Goal: Check status: Check status

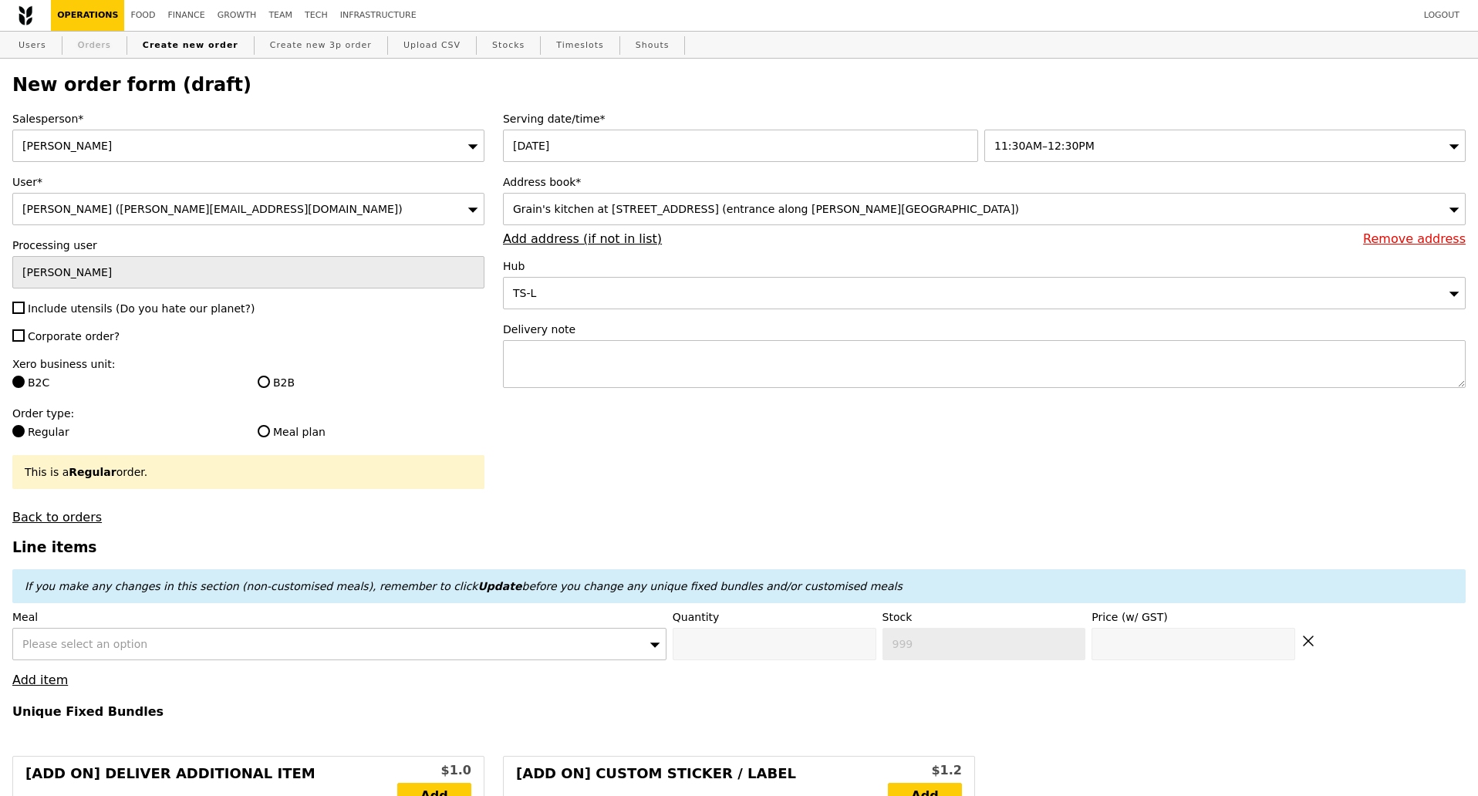
click at [93, 45] on link "Orders" at bounding box center [95, 46] width 46 height 28
select select "100"
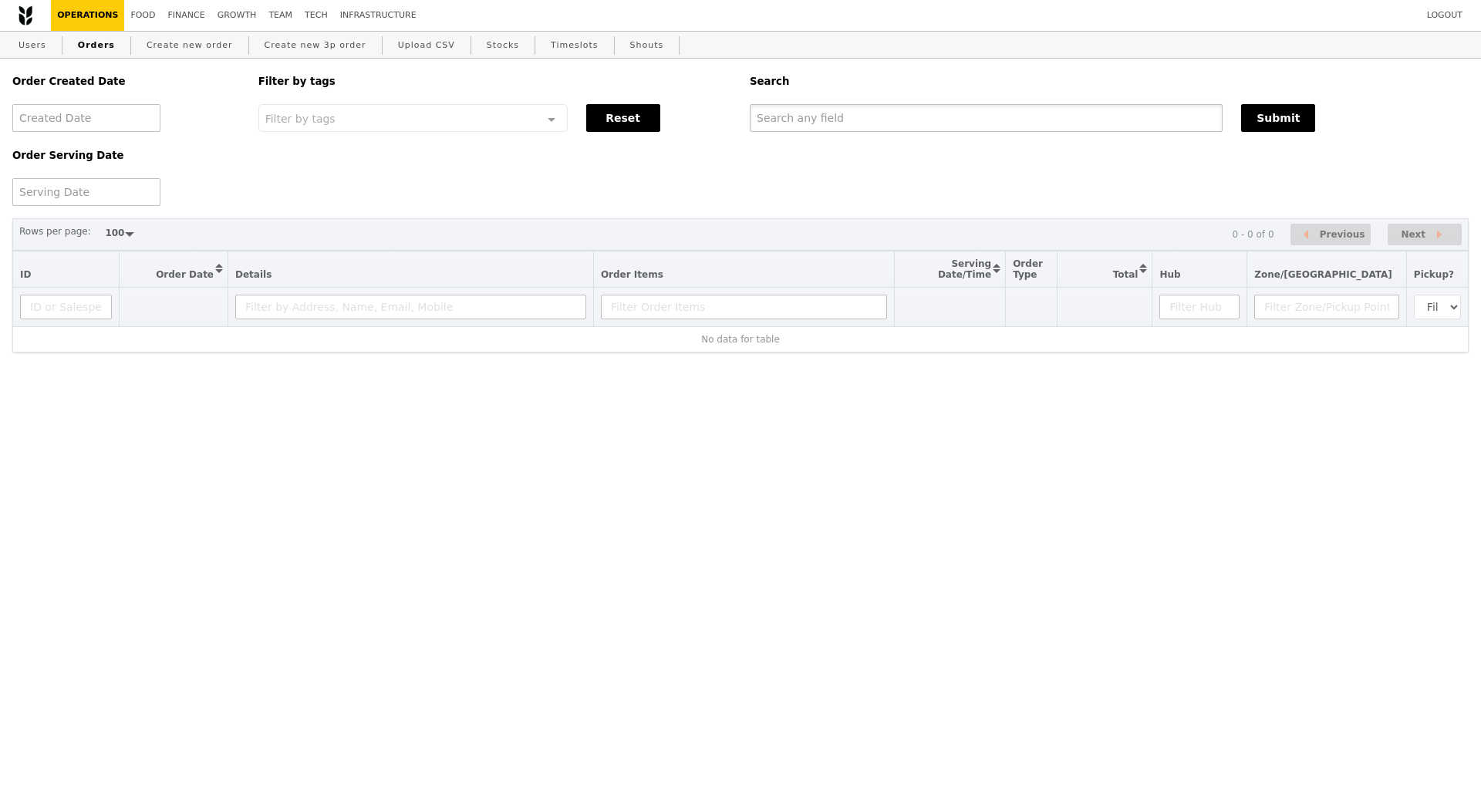
click at [790, 122] on input "text" at bounding box center [986, 118] width 473 height 28
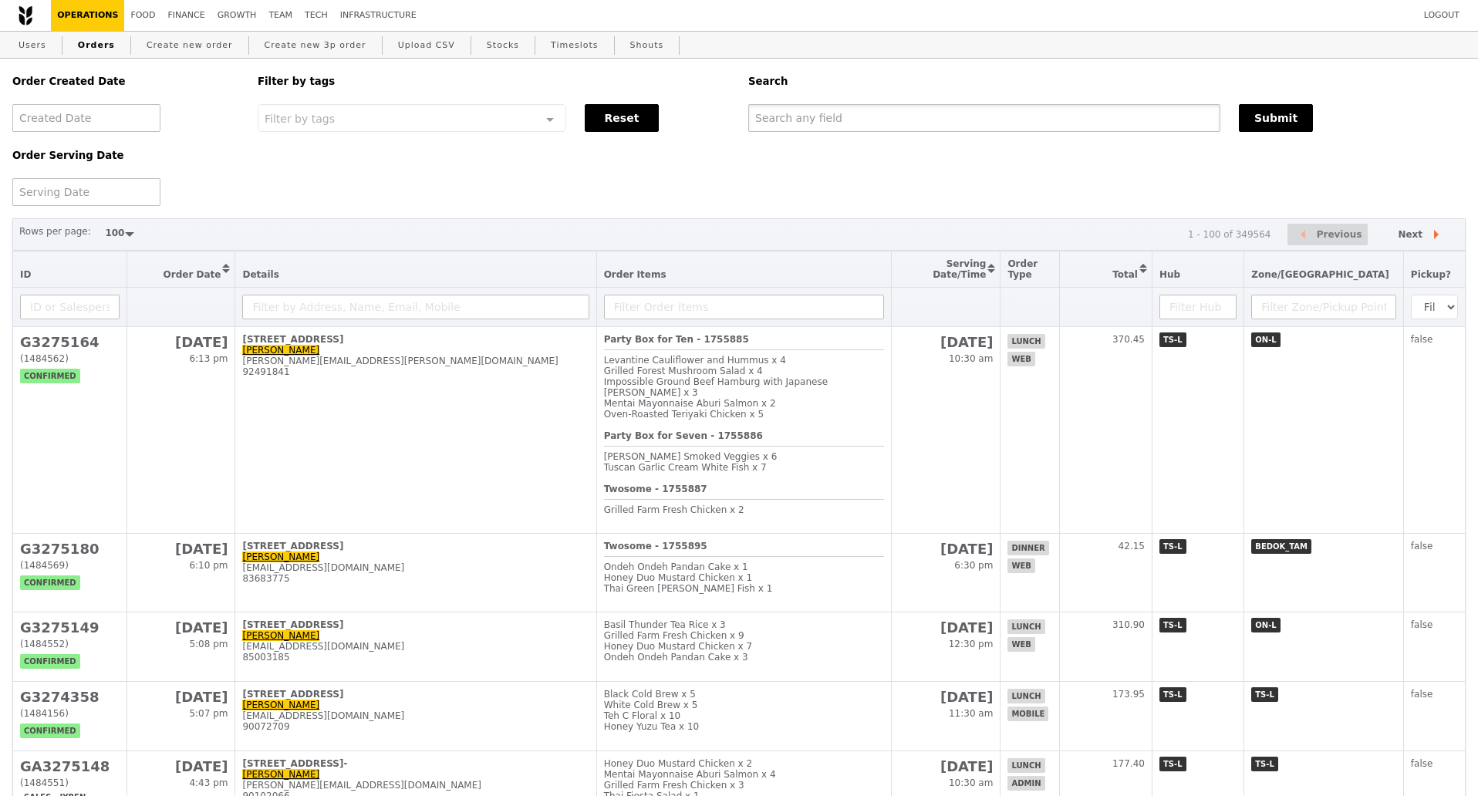
click at [935, 123] on input "text" at bounding box center [984, 118] width 472 height 28
click at [866, 110] on input "text" at bounding box center [984, 118] width 472 height 28
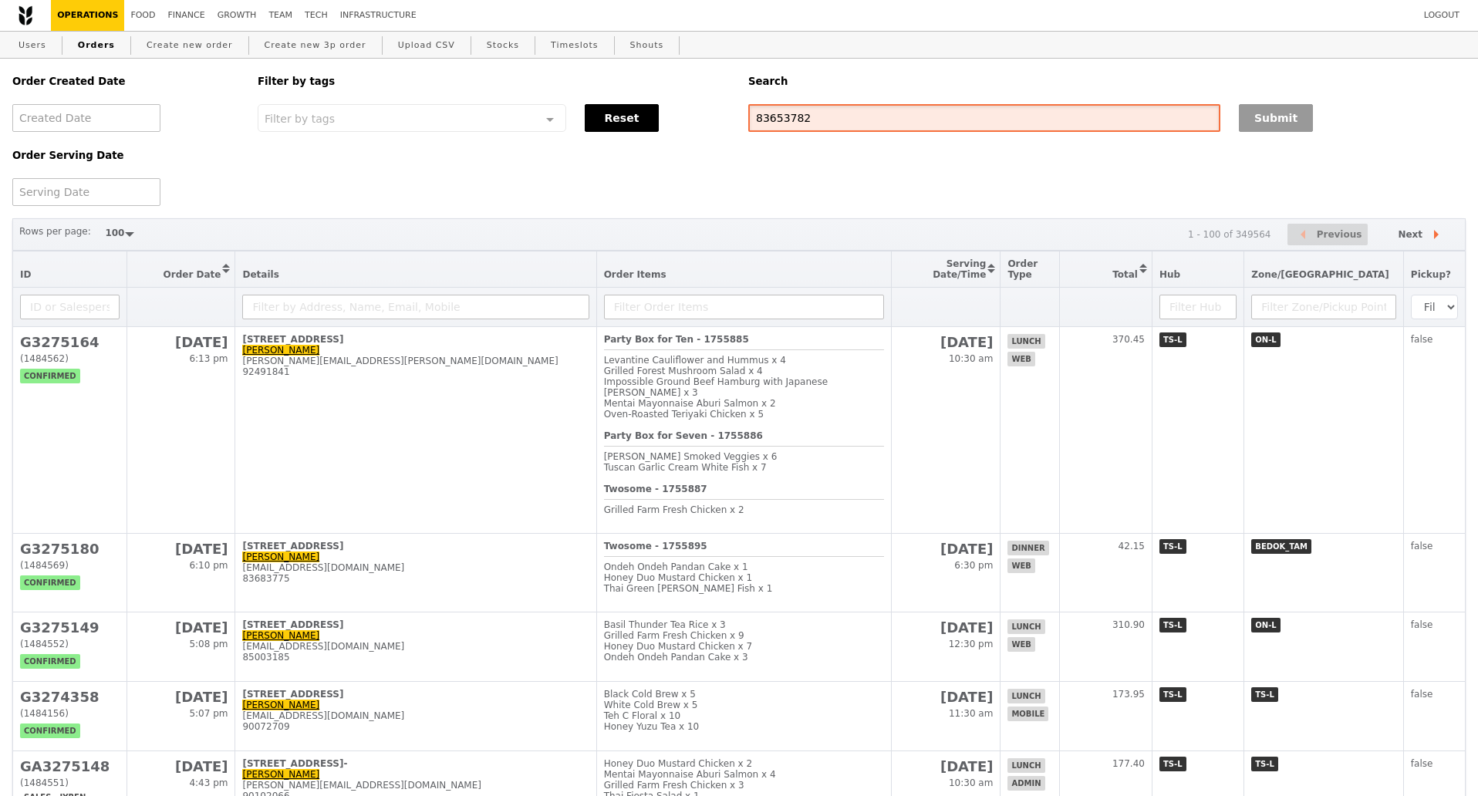
type input "83653782"
click at [1250, 125] on button "Submit" at bounding box center [1276, 118] width 74 height 28
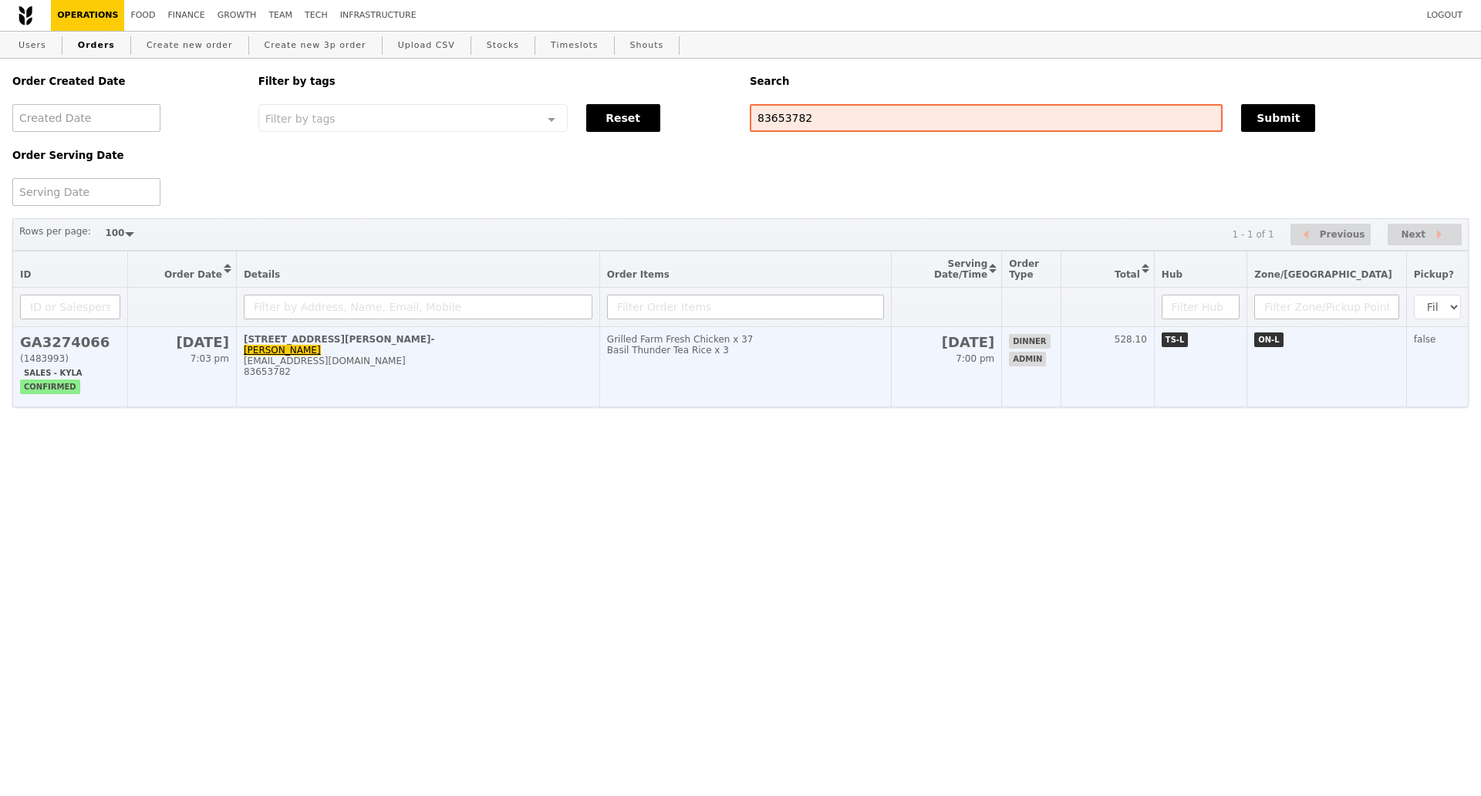
click at [1002, 395] on td "22 Aug 7:00 pm" at bounding box center [947, 367] width 110 height 80
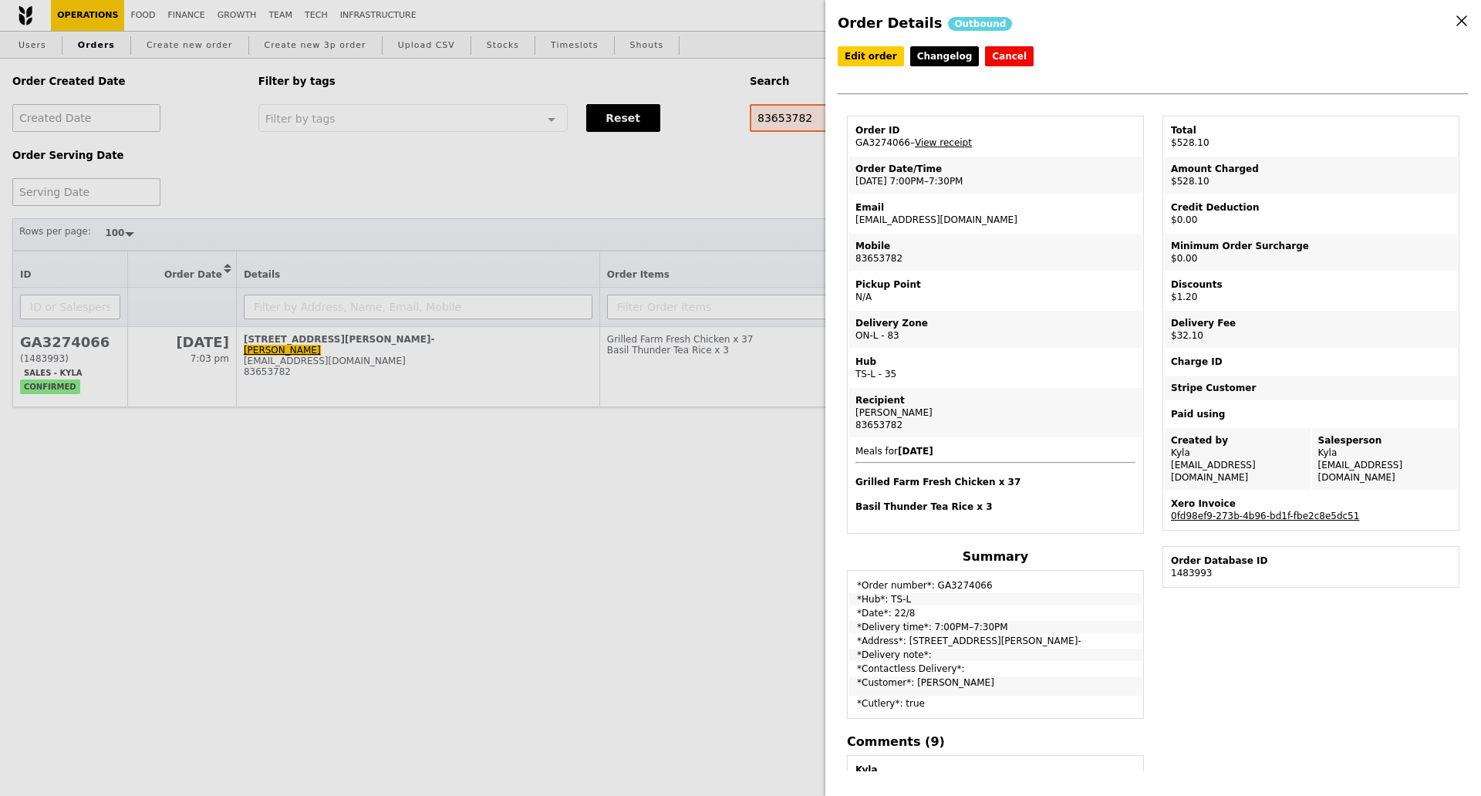
click at [883, 140] on td "Order ID GA3274066 – View receipt" at bounding box center [996, 136] width 292 height 37
copy td "GA3274066"
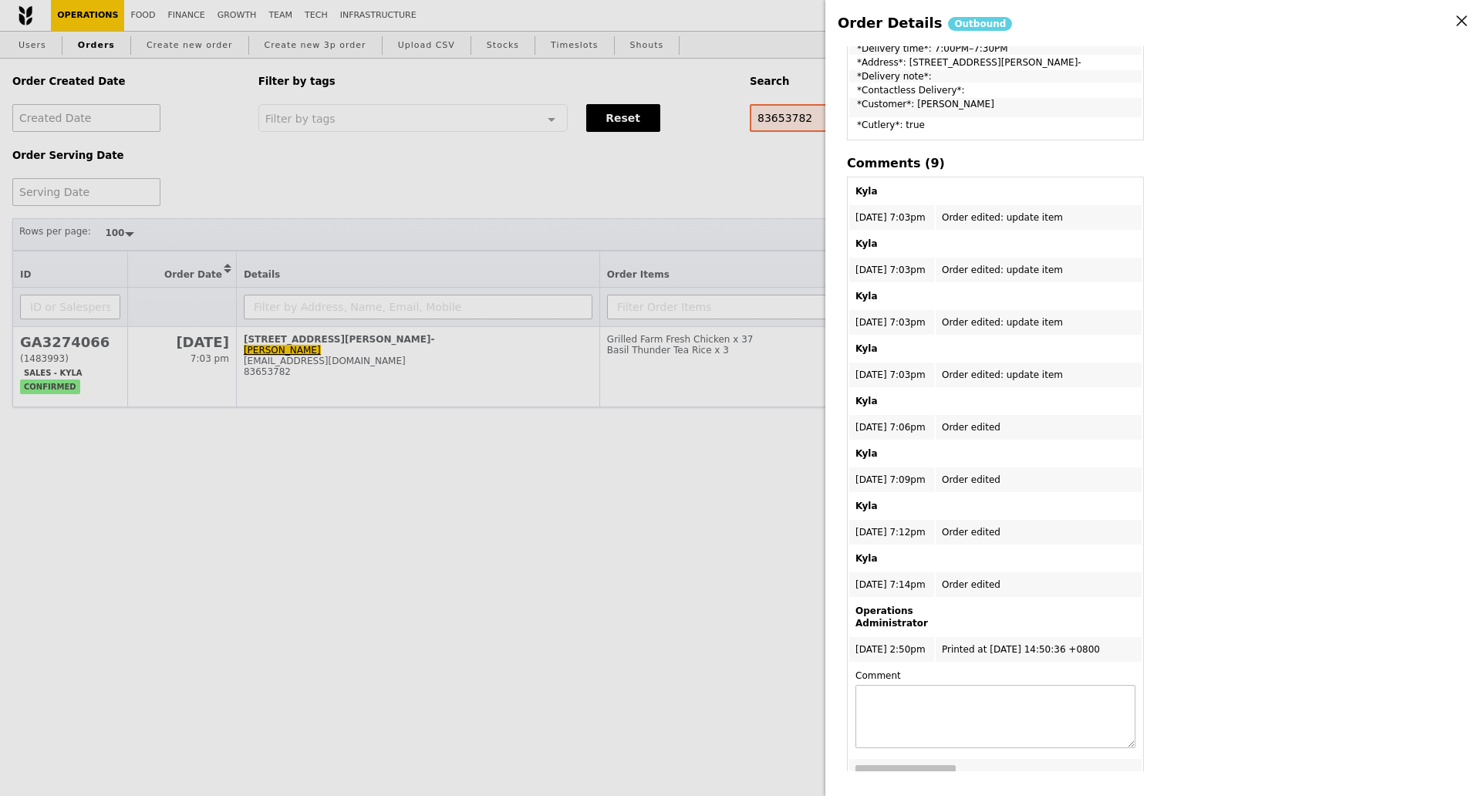
scroll to position [622, 0]
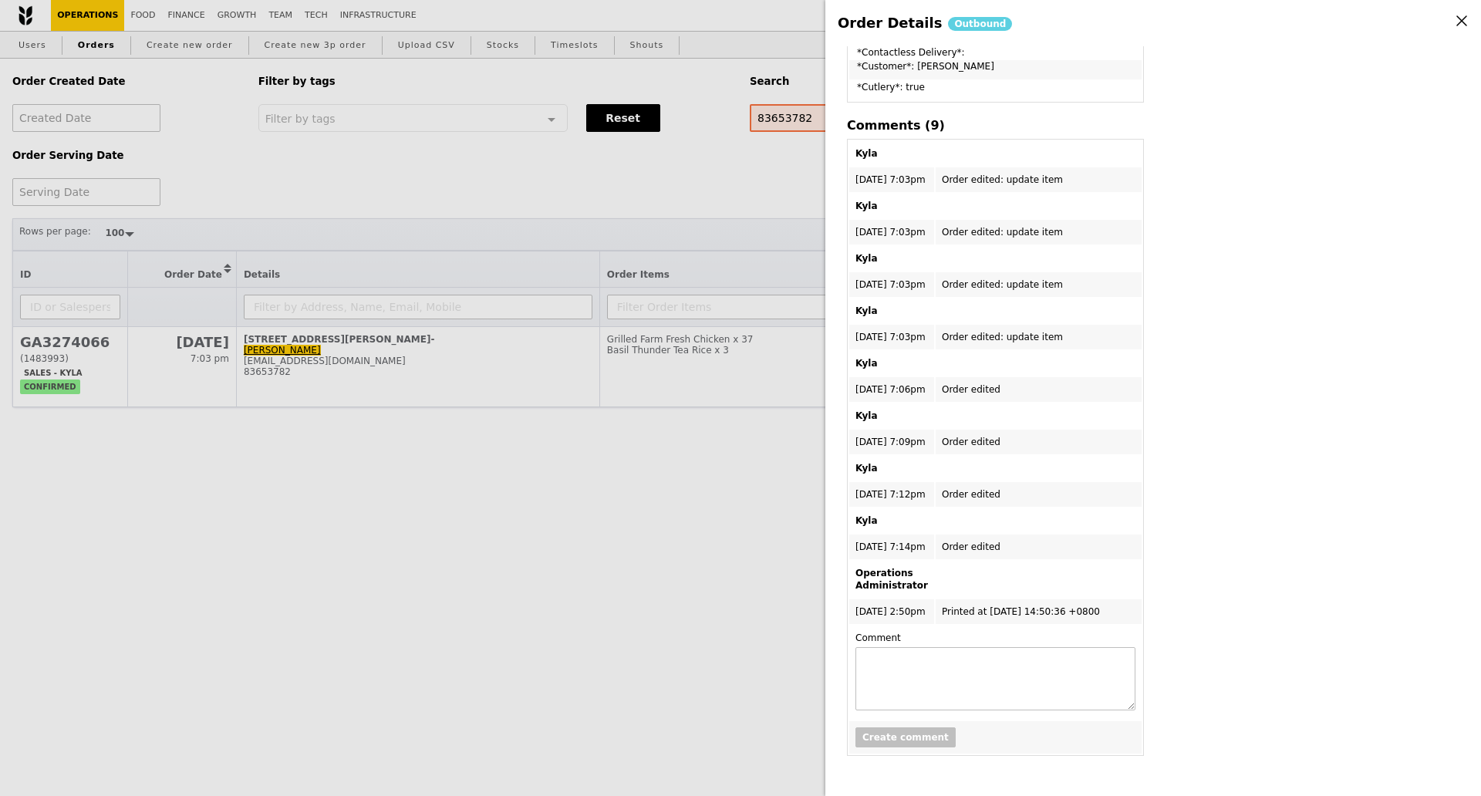
click at [130, 488] on div "Order Details Outbound Edit order Changelog Cancel Order ID GA3274066 – View re…" at bounding box center [740, 398] width 1481 height 796
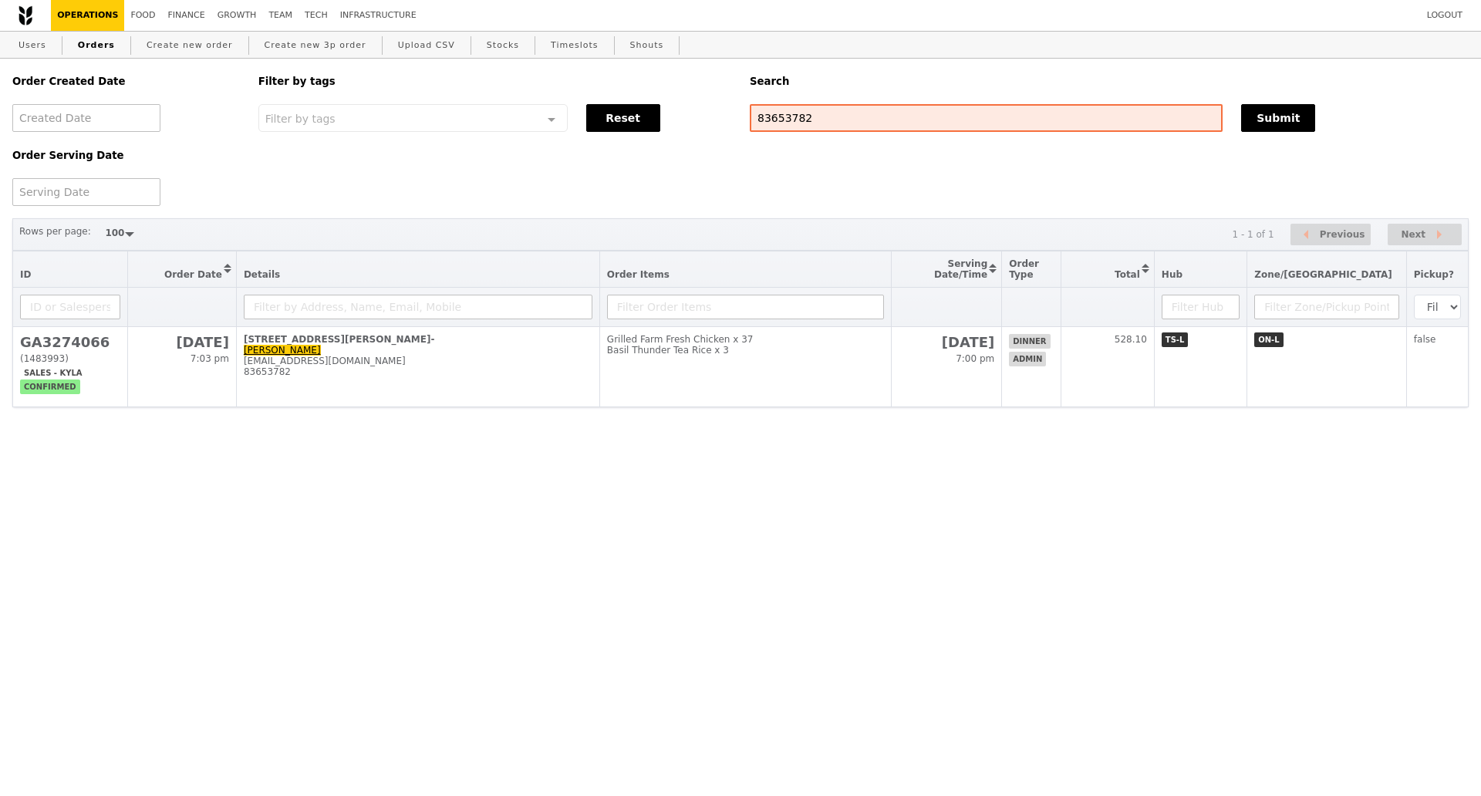
scroll to position [872, 0]
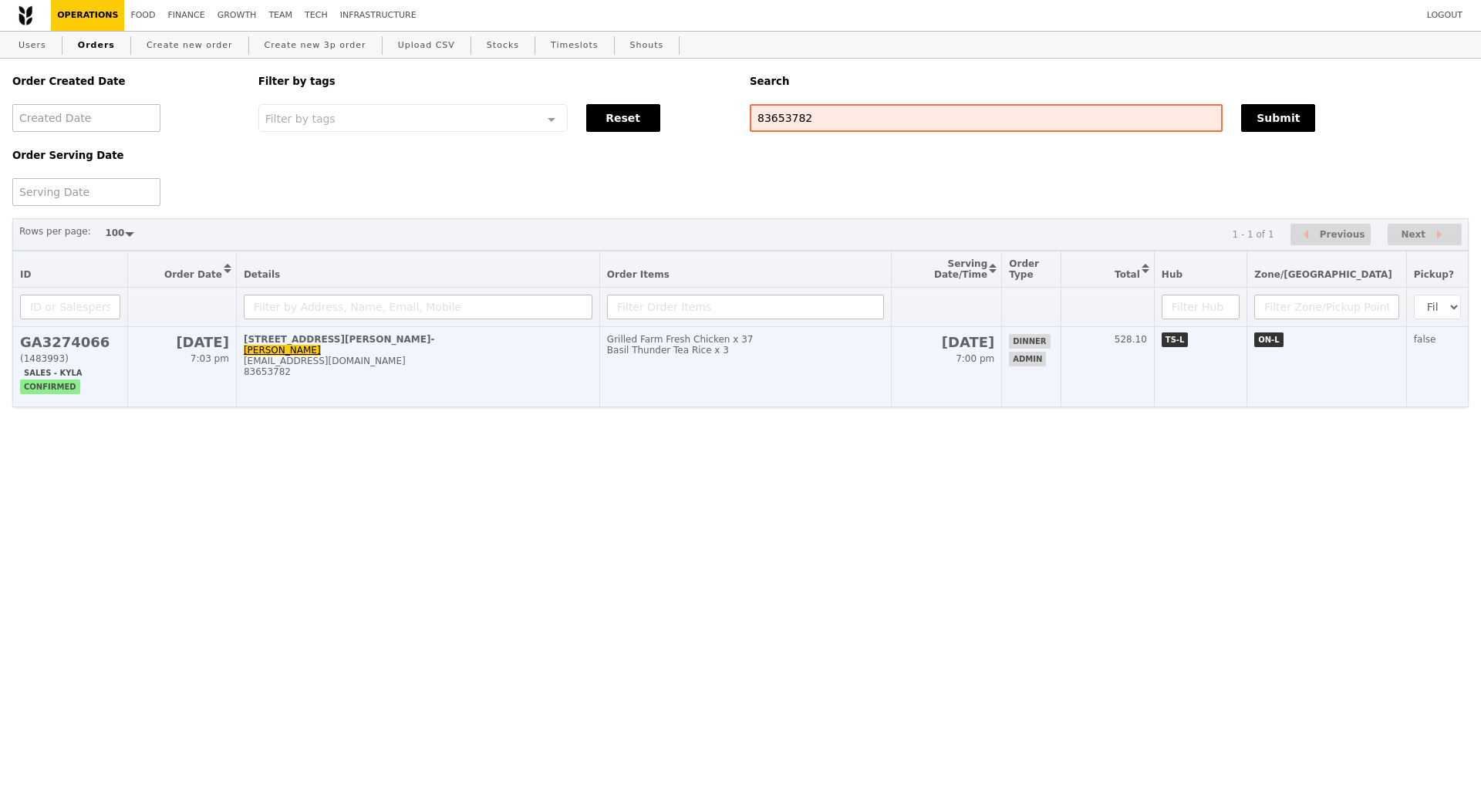
click at [495, 364] on td "21 Heng Mui Keng Terrace, #Level 1- Darice daricew@nus.edu.sg 83653782" at bounding box center [417, 367] width 363 height 80
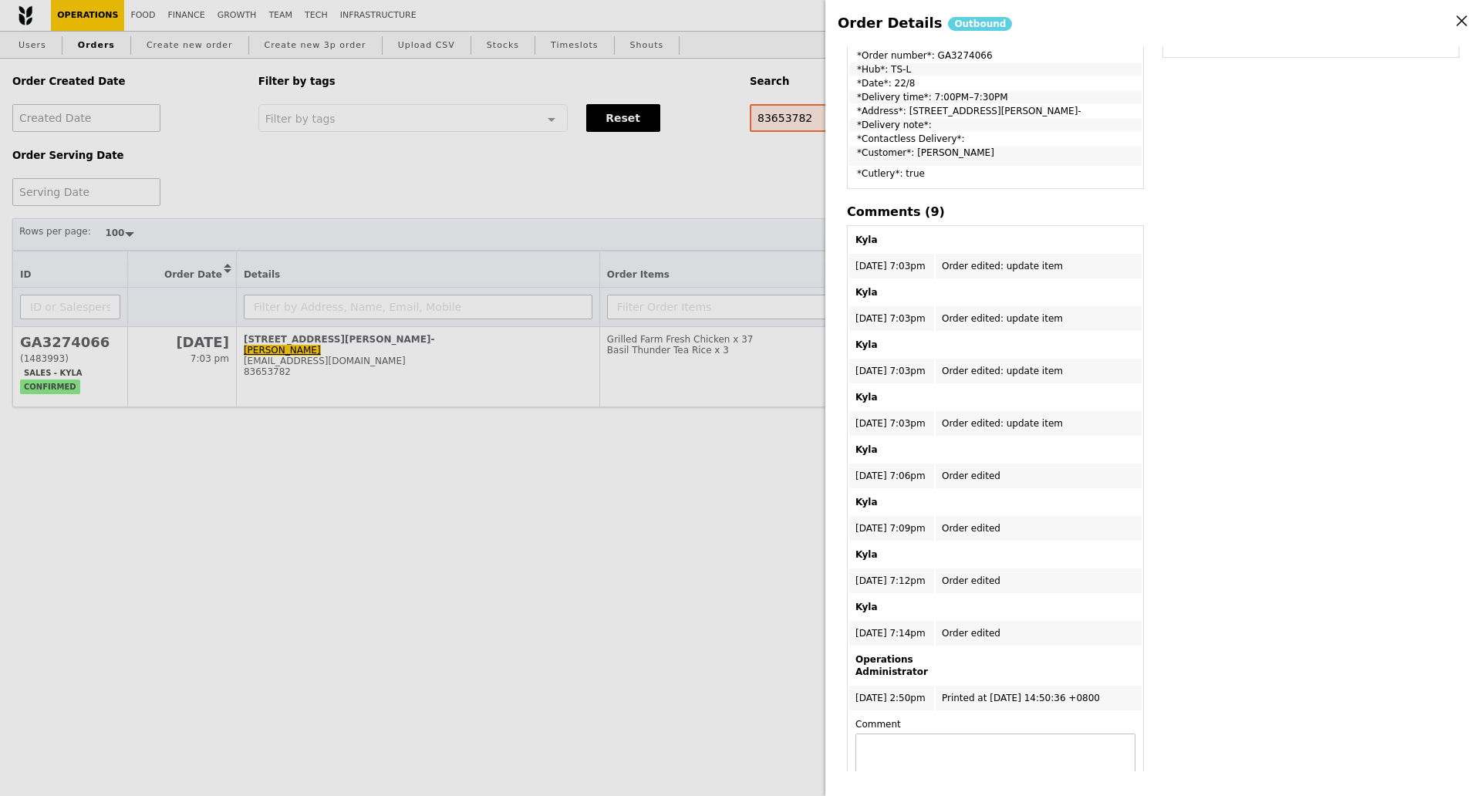
scroll to position [429, 0]
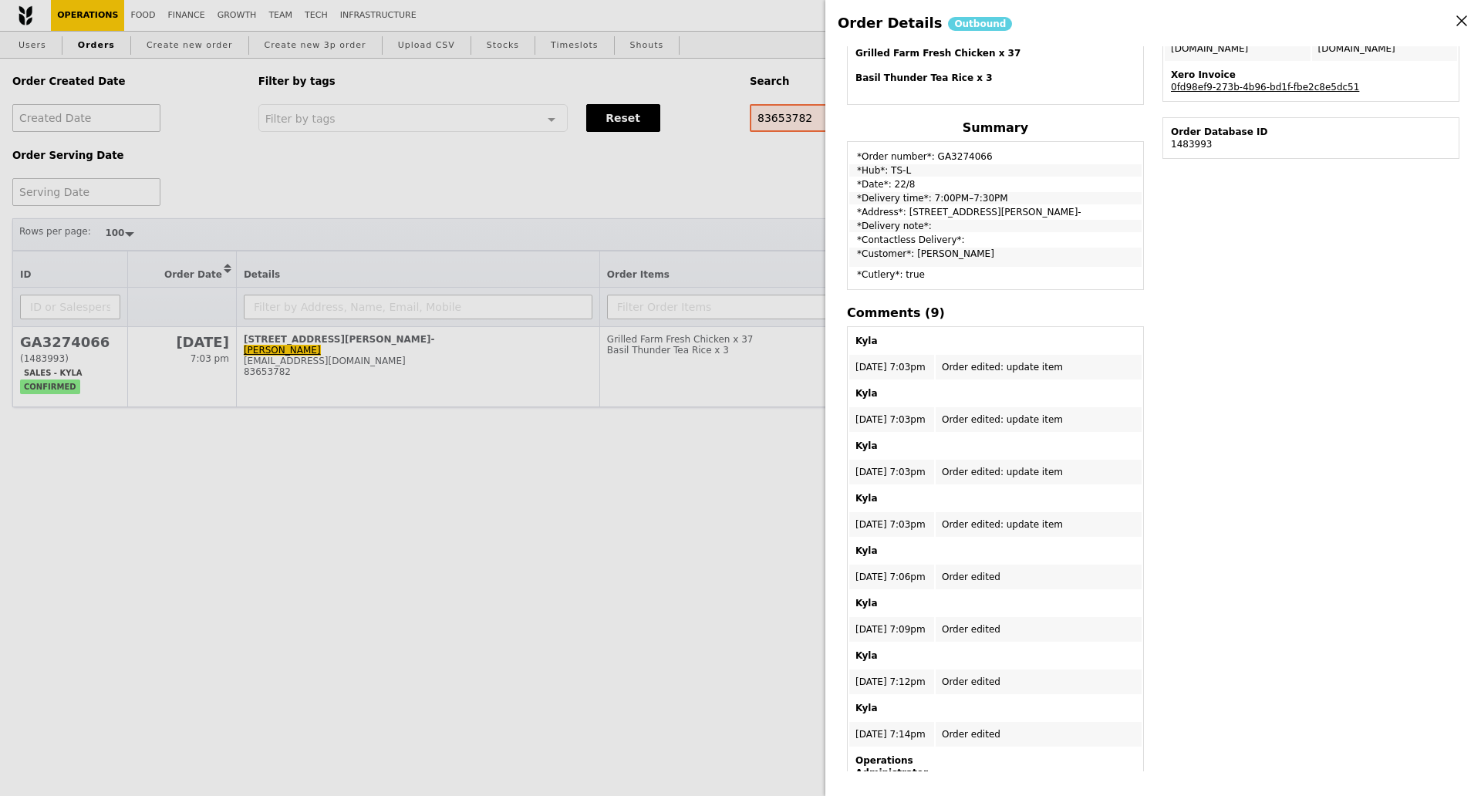
click at [373, 210] on div "Order Details Outbound Edit order Changelog Cancel Order ID GA3274066 – View re…" at bounding box center [740, 398] width 1481 height 796
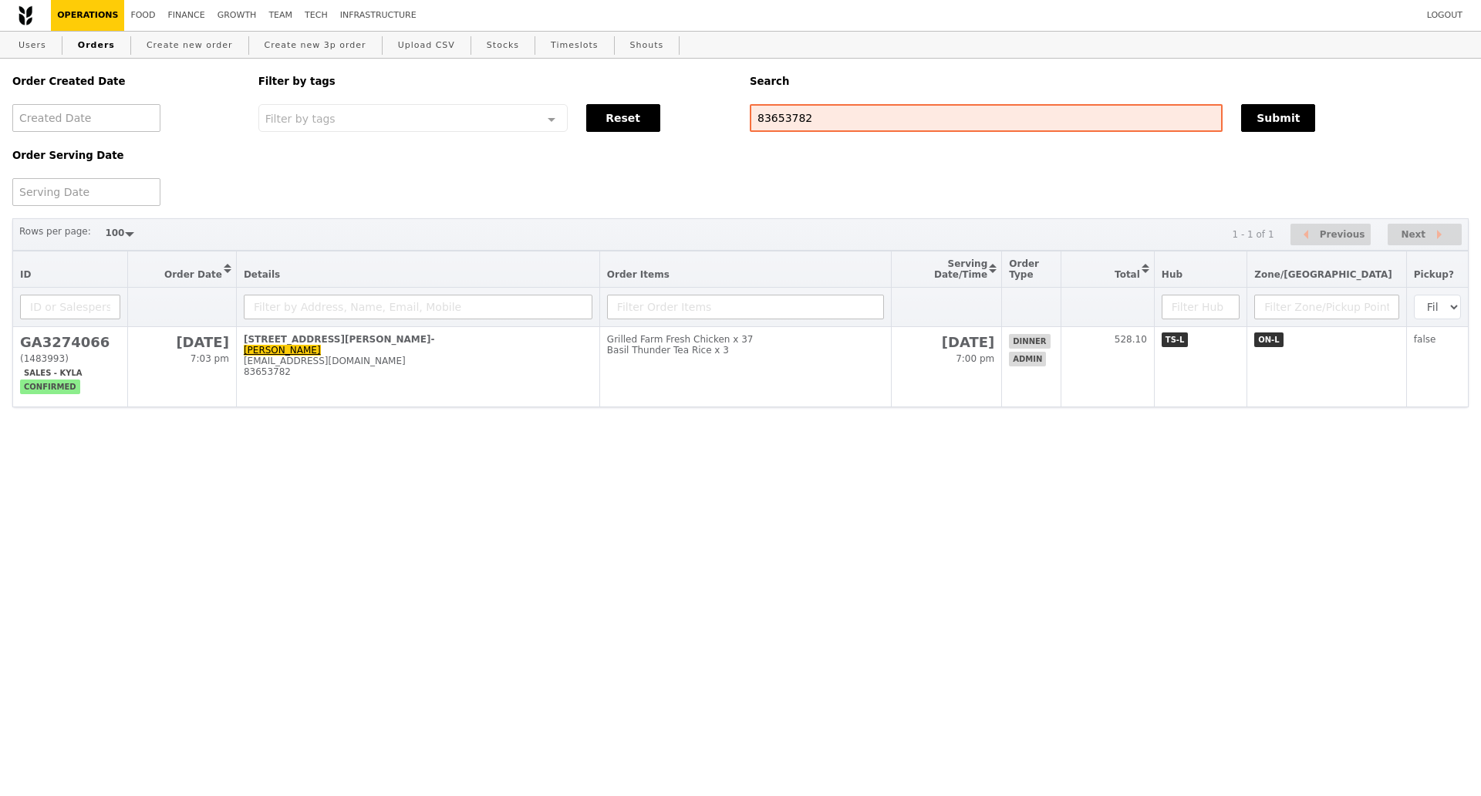
scroll to position [531, 0]
click at [39, 47] on link "Users" at bounding box center [32, 46] width 40 height 28
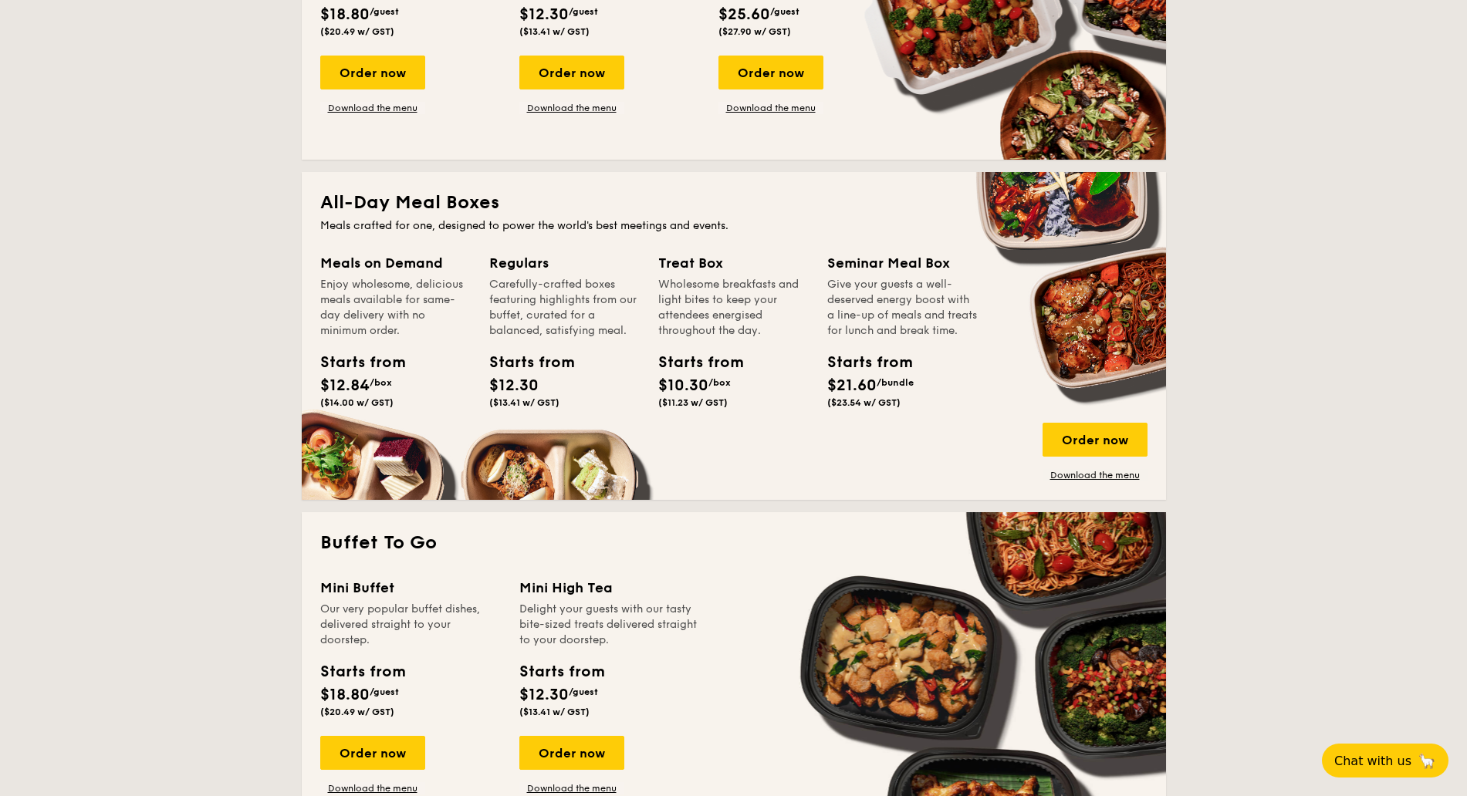
scroll to position [1061, 0]
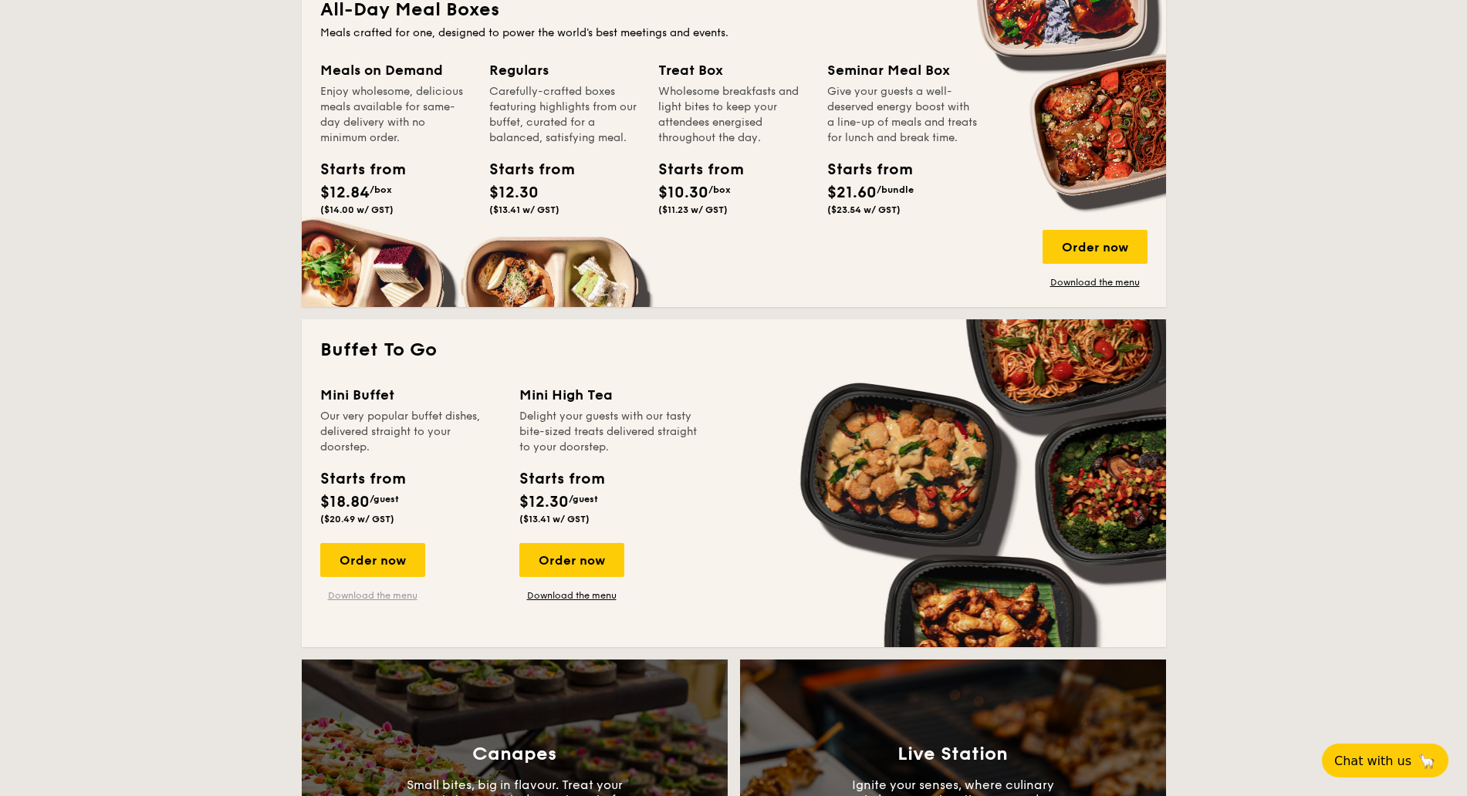
click at [374, 596] on link "Download the menu" at bounding box center [372, 596] width 105 height 12
click at [585, 597] on link "Download the menu" at bounding box center [571, 596] width 105 height 12
